Goal: Task Accomplishment & Management: Manage account settings

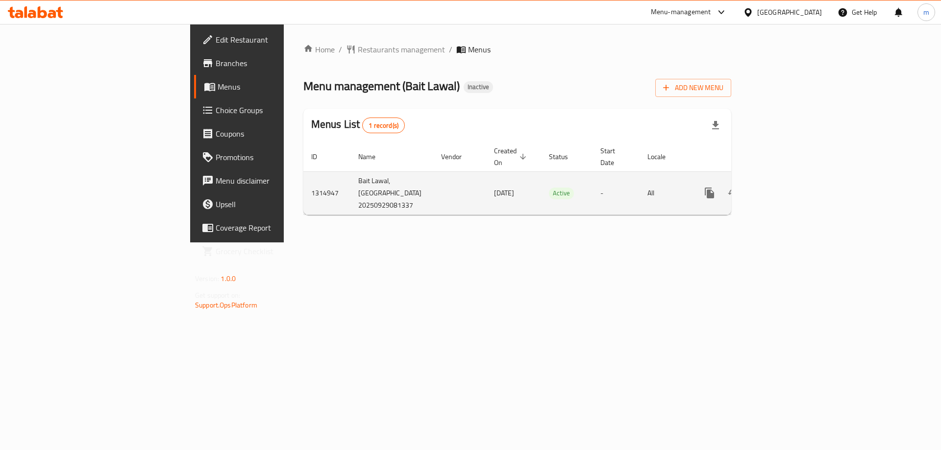
click at [786, 187] on icon "enhanced table" at bounding box center [780, 193] width 12 height 12
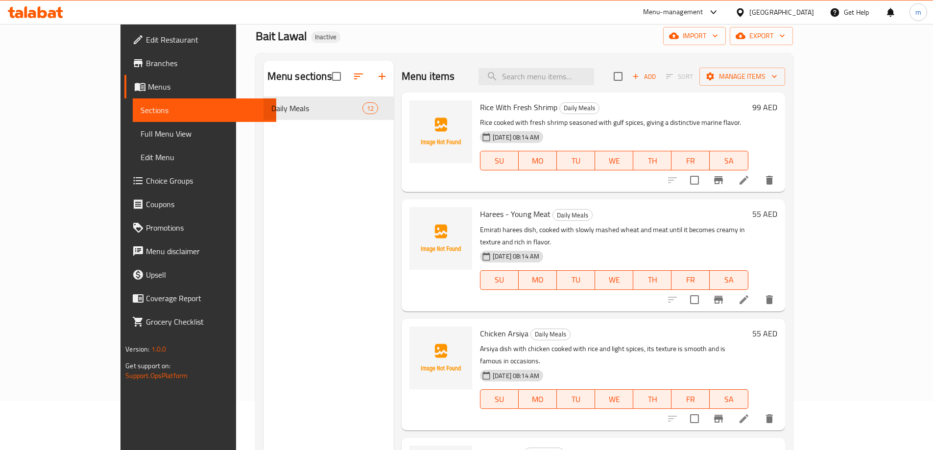
scroll to position [49, 0]
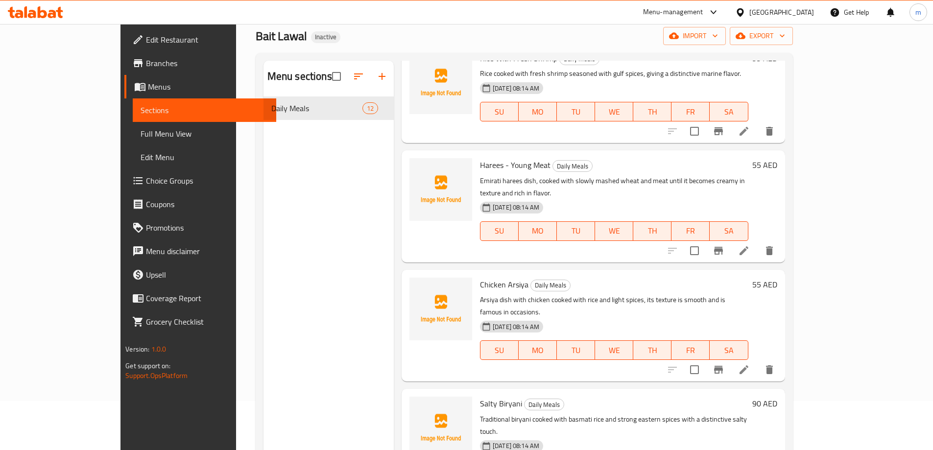
click at [758, 131] on li at bounding box center [743, 131] width 27 height 18
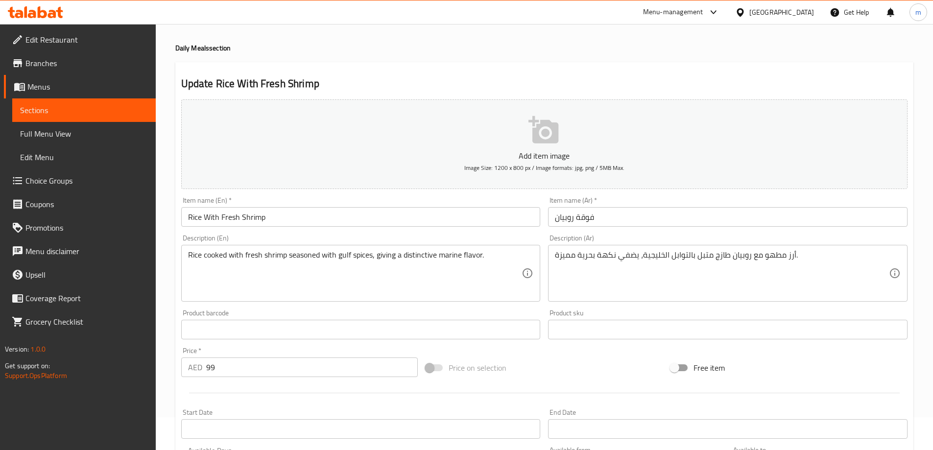
scroll to position [49, 0]
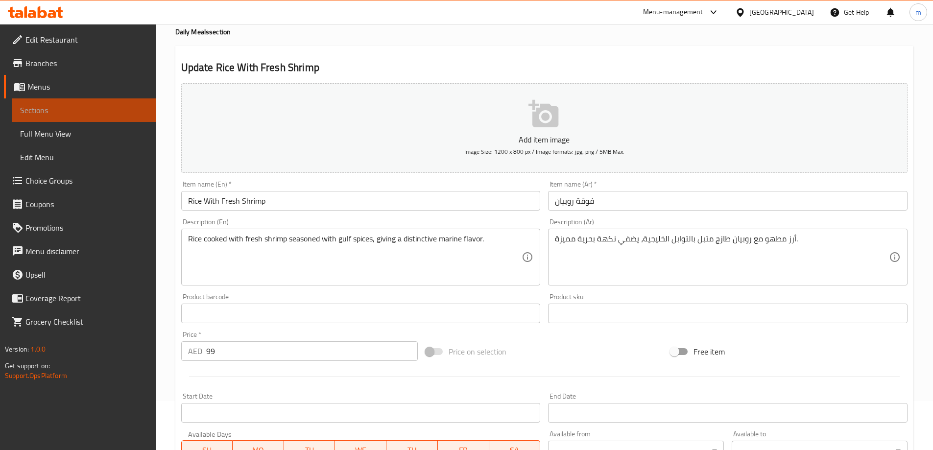
click at [64, 103] on link "Sections" at bounding box center [84, 110] width 144 height 24
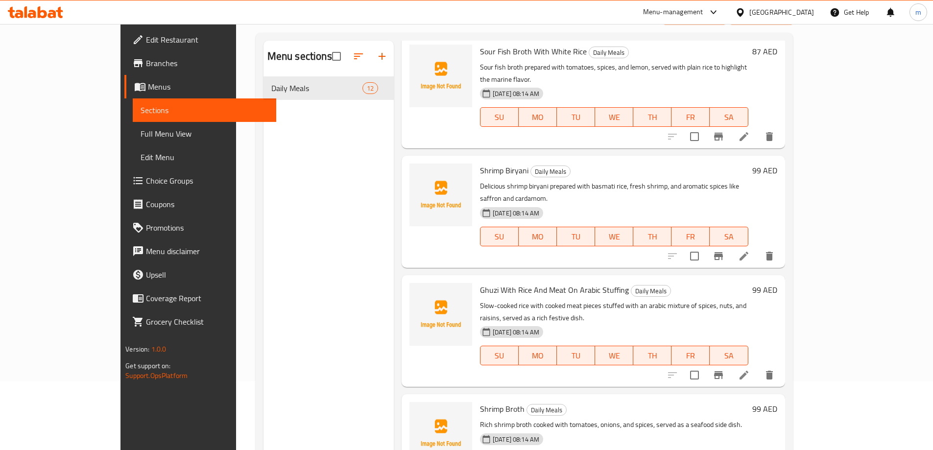
scroll to position [137, 0]
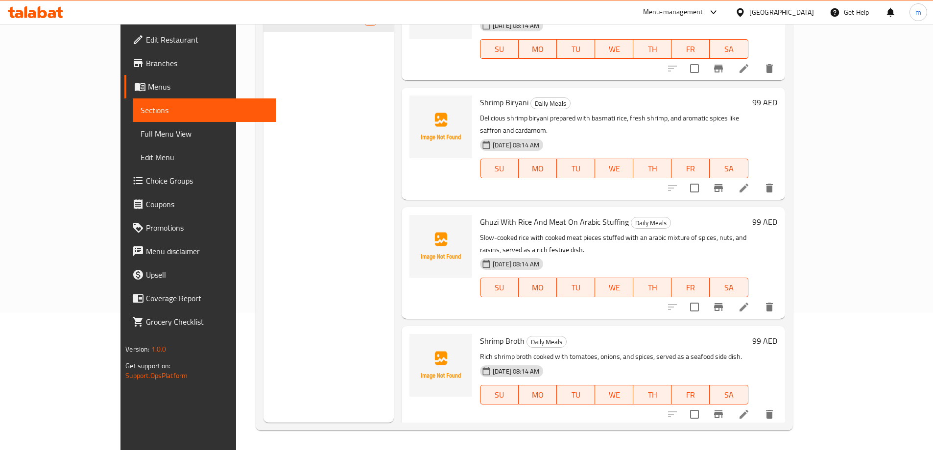
click at [141, 110] on span "Sections" at bounding box center [205, 110] width 128 height 12
click at [148, 82] on span "Menus" at bounding box center [208, 87] width 121 height 12
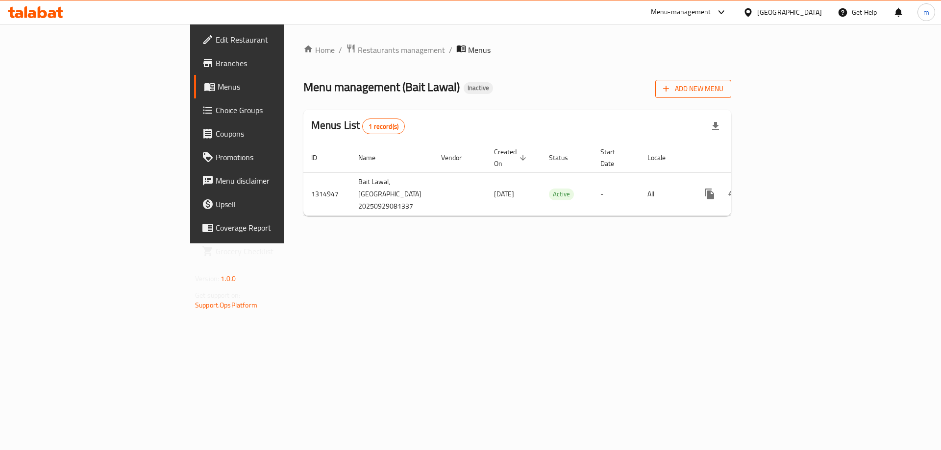
click at [723, 86] on span "Add New Menu" at bounding box center [693, 89] width 60 height 12
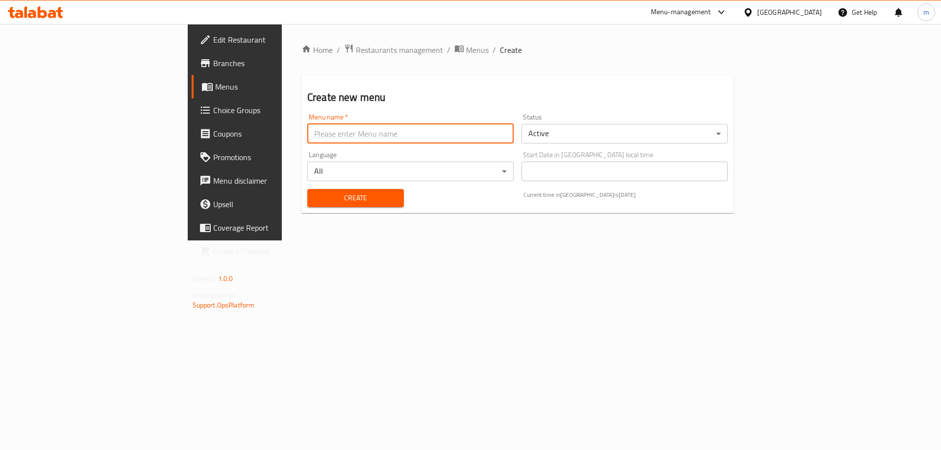
click at [319, 141] on input "text" at bounding box center [410, 134] width 206 height 20
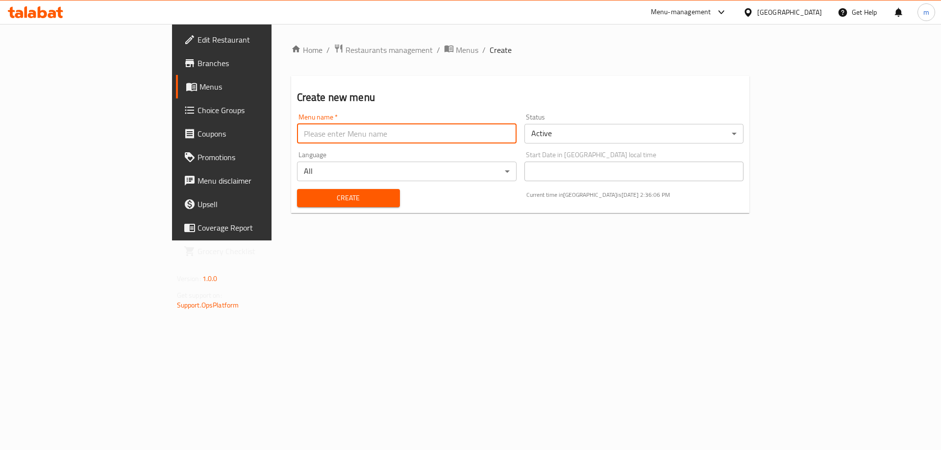
type input "Marwan"
click at [305, 194] on span "Create" at bounding box center [348, 198] width 87 height 12
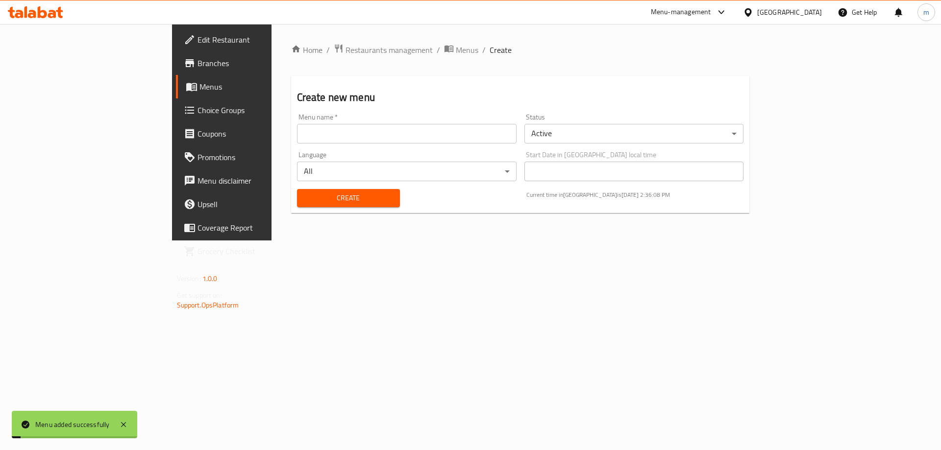
click at [199, 87] on span "Menus" at bounding box center [260, 87] width 122 height 12
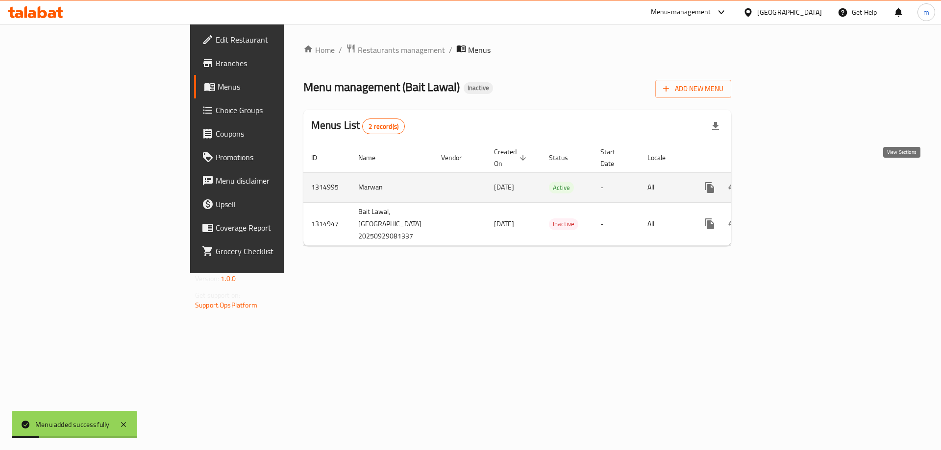
click at [786, 182] on icon "enhanced table" at bounding box center [780, 188] width 12 height 12
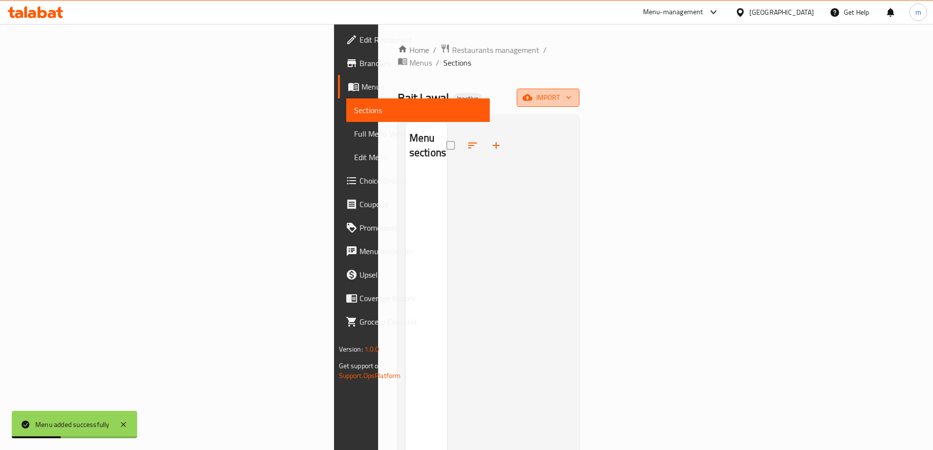
click at [532, 93] on icon "button" at bounding box center [528, 98] width 10 height 10
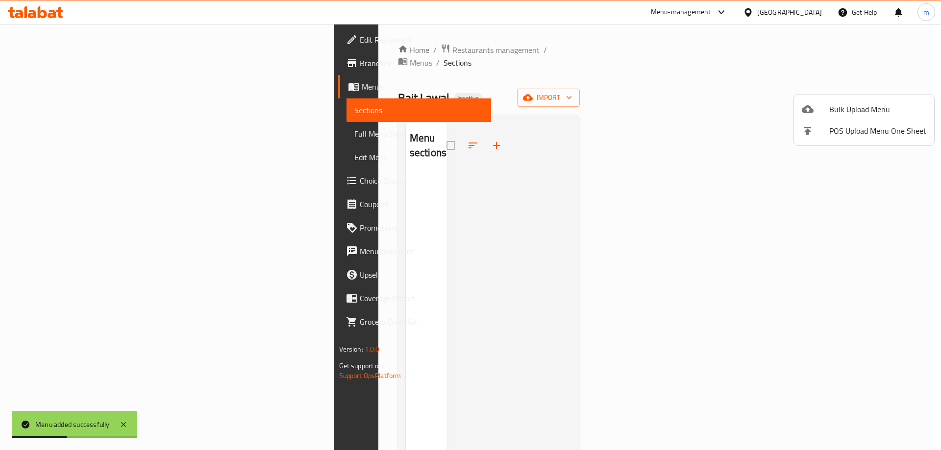
click at [815, 110] on div at bounding box center [814, 109] width 27 height 12
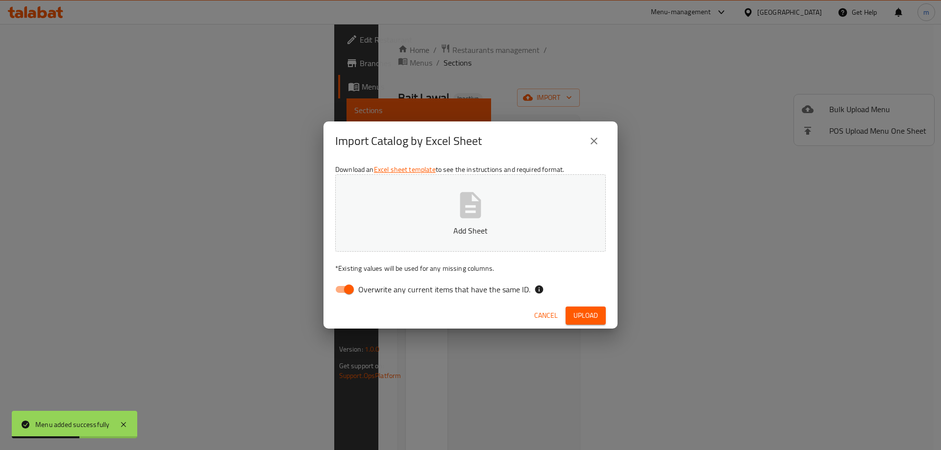
click at [349, 280] on input "Overwrite any current items that have the same ID." at bounding box center [349, 289] width 56 height 19
checkbox input "false"
click at [587, 315] on span "Upload" at bounding box center [585, 316] width 24 height 12
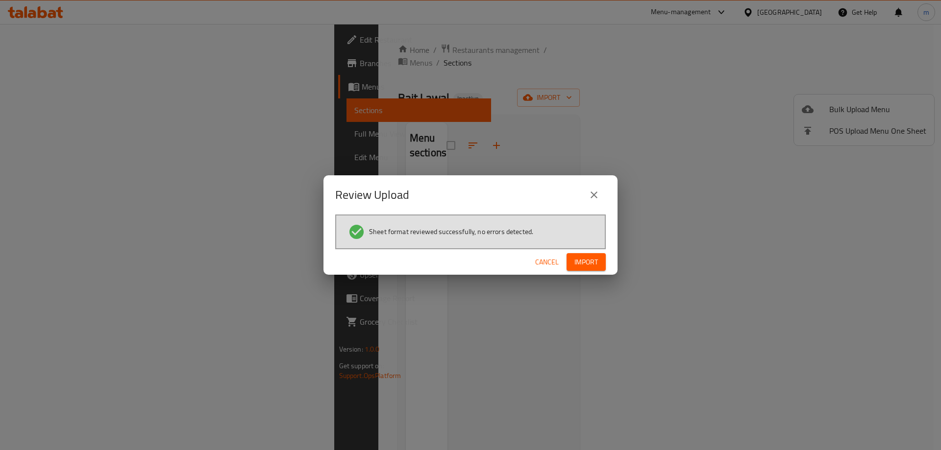
click at [588, 265] on span "Import" at bounding box center [586, 262] width 24 height 12
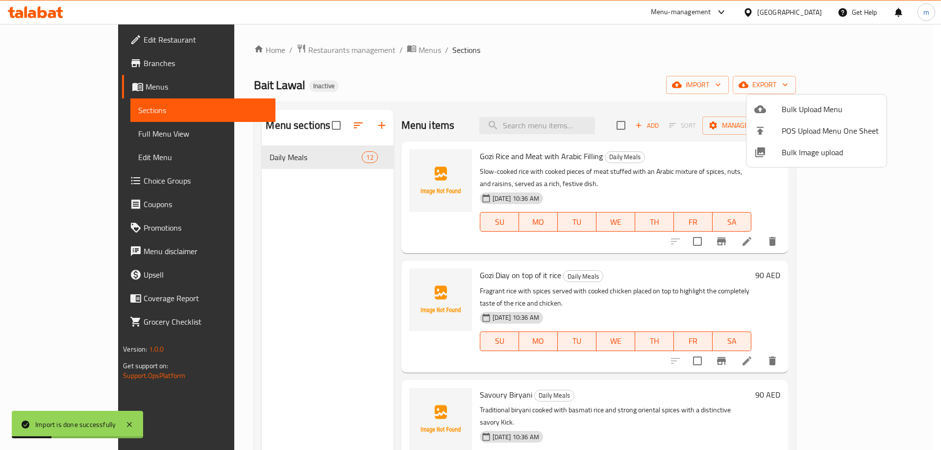
click at [710, 74] on div at bounding box center [470, 225] width 941 height 450
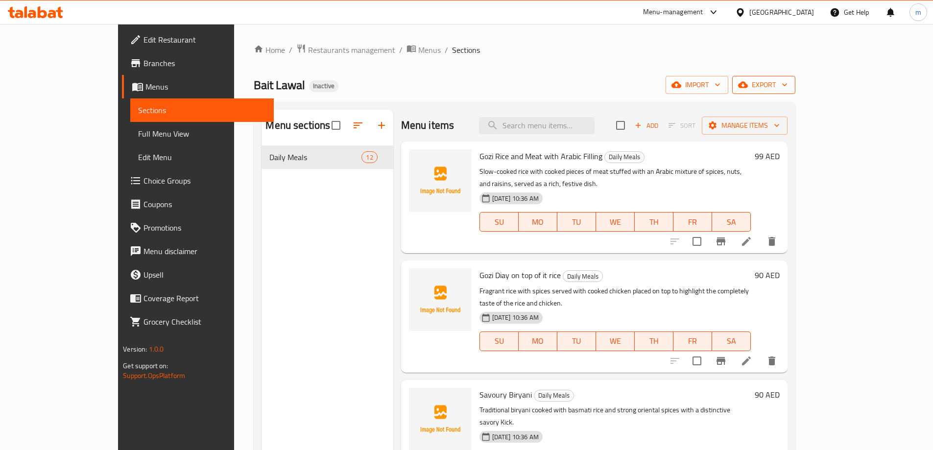
click at [788, 85] on span "export" at bounding box center [764, 85] width 48 height 12
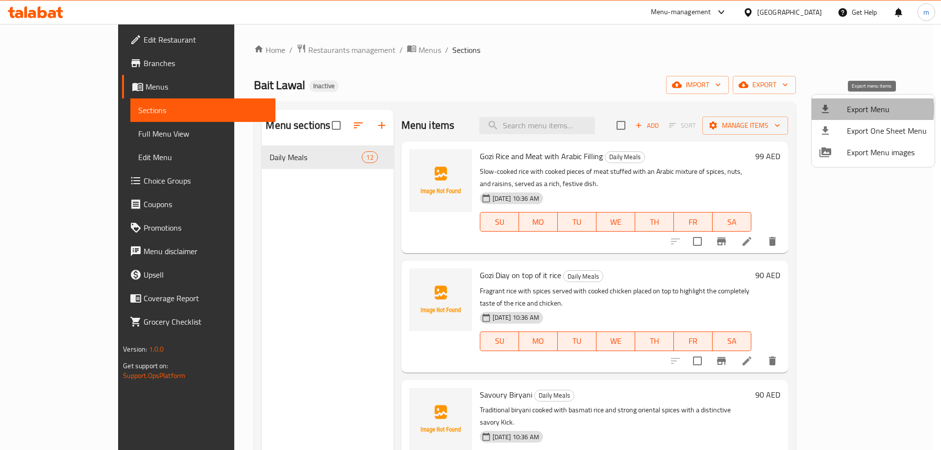
click at [849, 109] on span "Export Menu" at bounding box center [887, 109] width 80 height 12
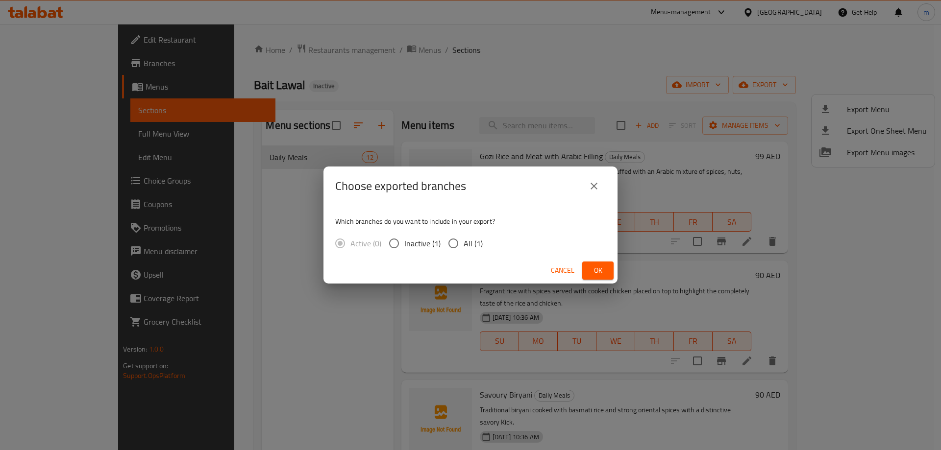
click at [463, 246] on span "All (1)" at bounding box center [472, 244] width 19 height 12
click at [463, 246] on input "All (1)" at bounding box center [453, 243] width 21 height 21
radio input "true"
click at [603, 267] on span "Ok" at bounding box center [598, 271] width 16 height 12
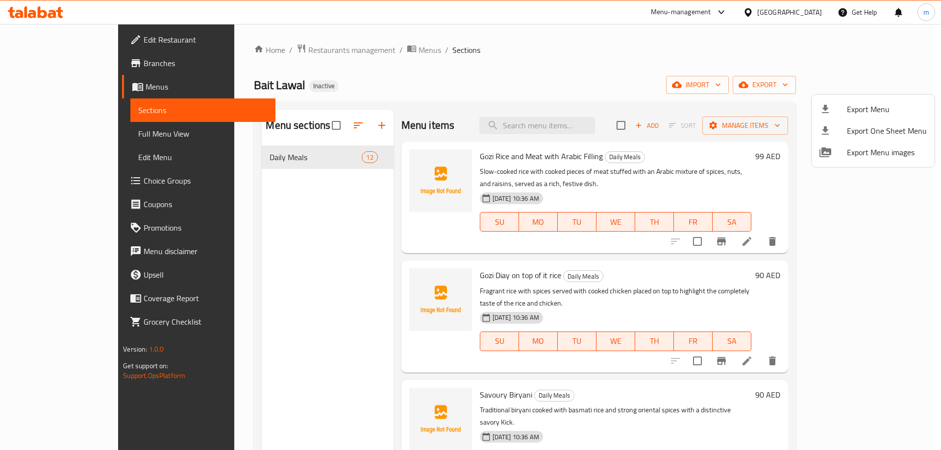
click at [73, 140] on div at bounding box center [470, 225] width 941 height 450
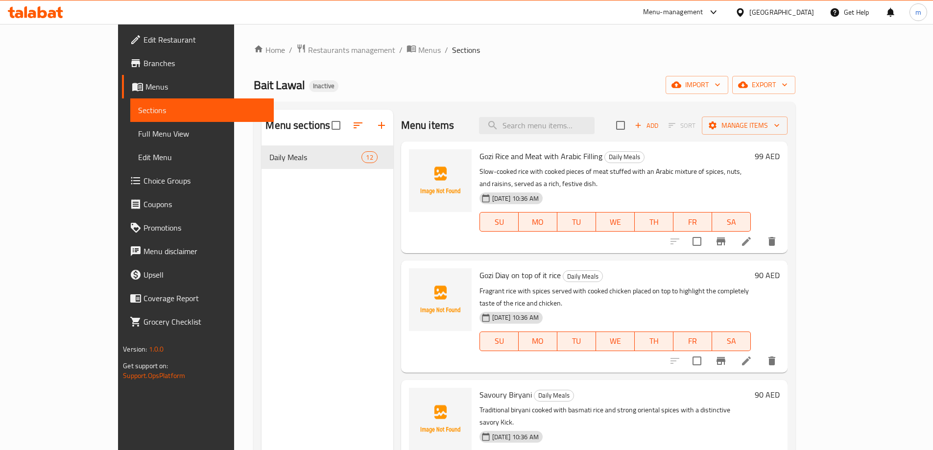
click at [138, 133] on span "Full Menu View" at bounding box center [202, 134] width 128 height 12
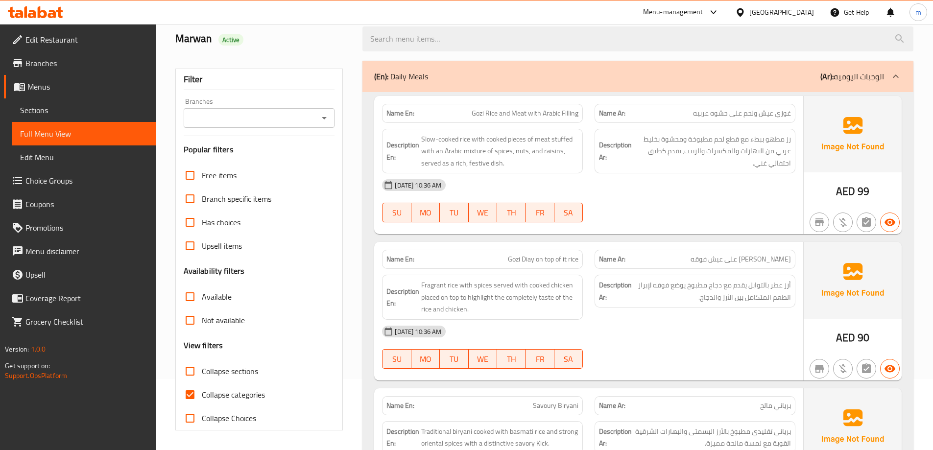
scroll to position [147, 0]
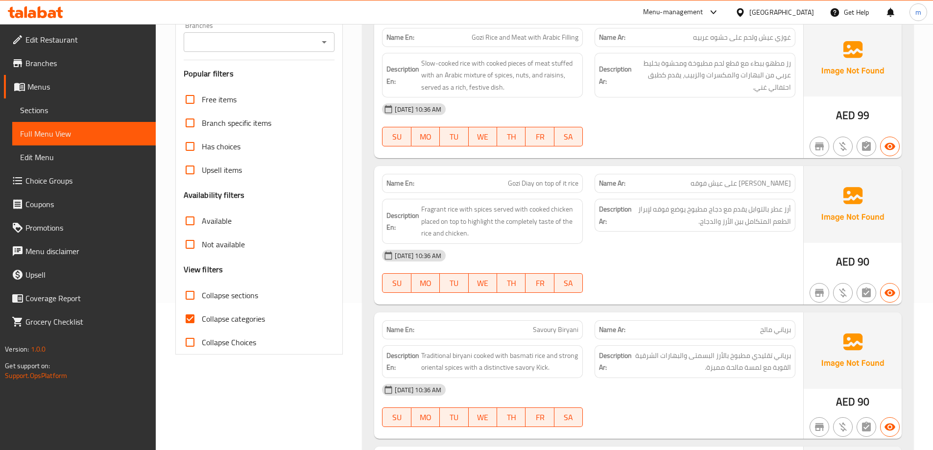
click at [214, 314] on span "Collapse categories" at bounding box center [233, 319] width 63 height 12
click at [202, 314] on input "Collapse categories" at bounding box center [190, 319] width 24 height 24
checkbox input "false"
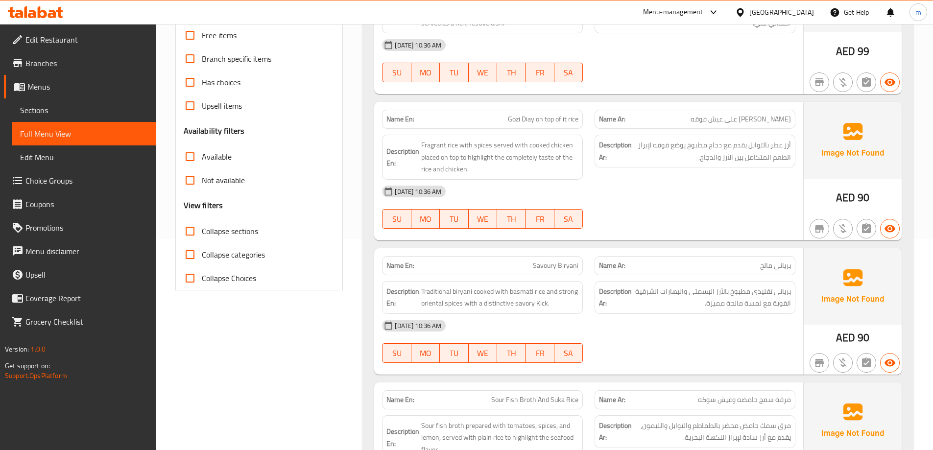
scroll to position [245, 0]
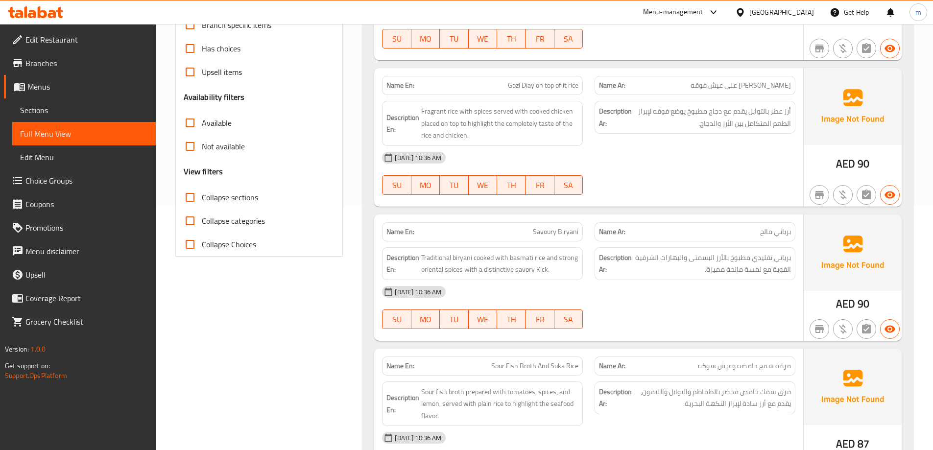
click at [71, 135] on span "Full Menu View" at bounding box center [84, 134] width 128 height 12
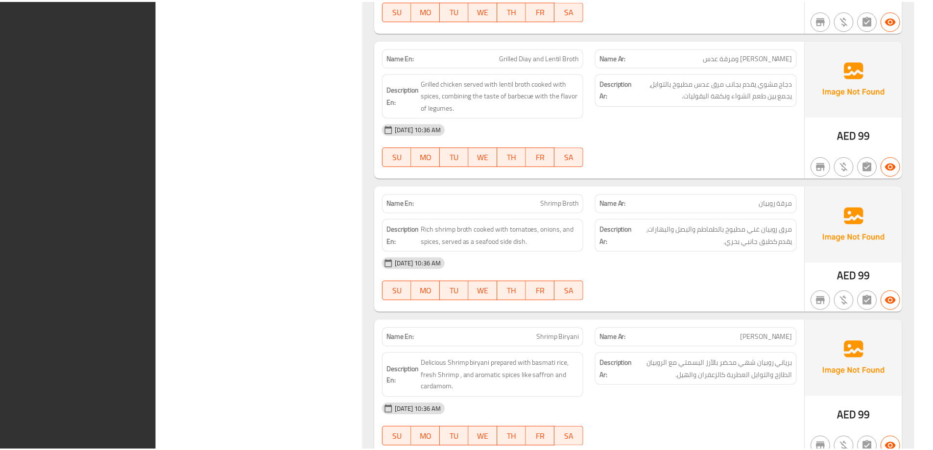
scroll to position [1455, 0]
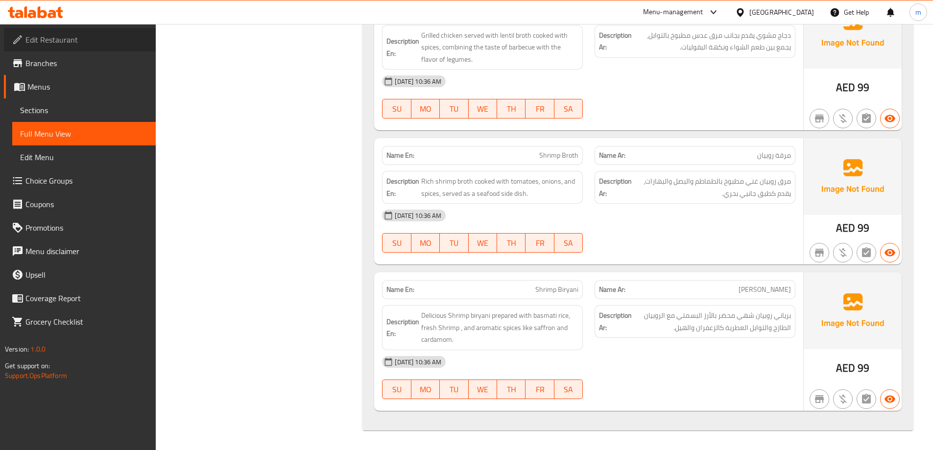
click at [52, 46] on span "Edit Restaurant" at bounding box center [86, 40] width 122 height 12
